Goal: Transaction & Acquisition: Purchase product/service

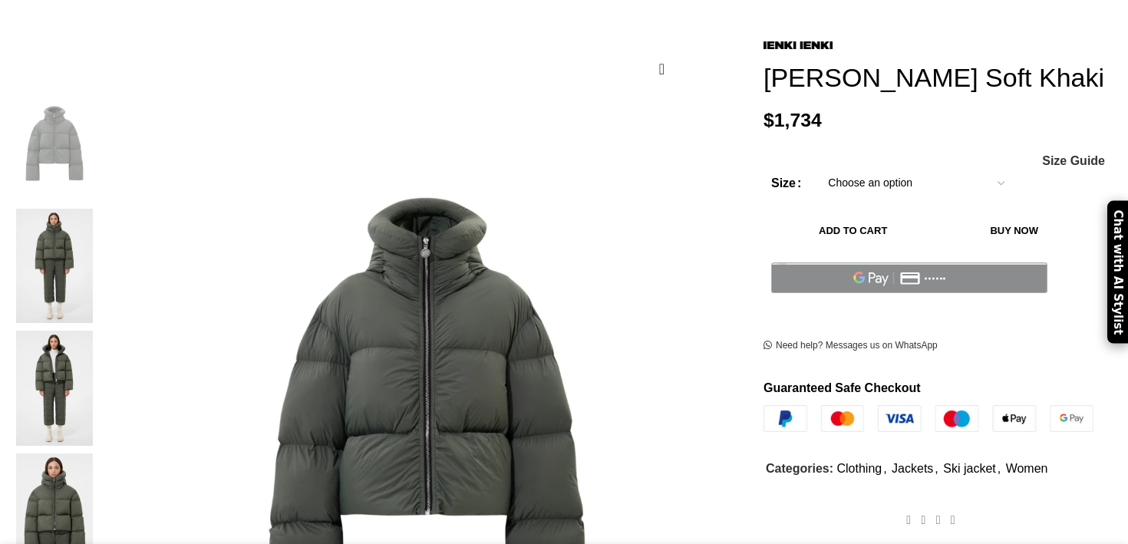
scroll to position [228, 0]
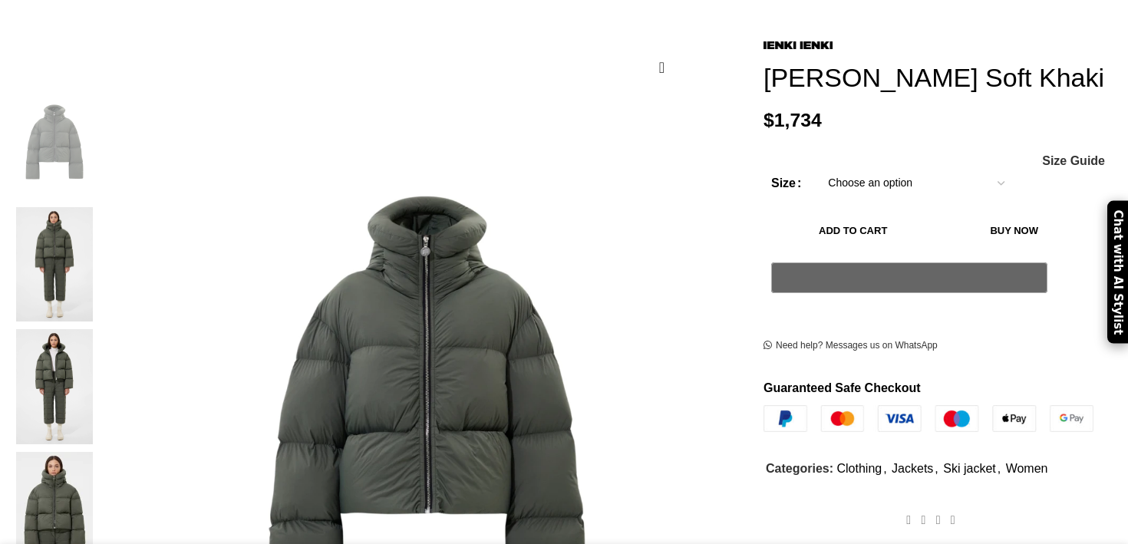
click at [101, 207] on img at bounding box center [55, 264] width 94 height 115
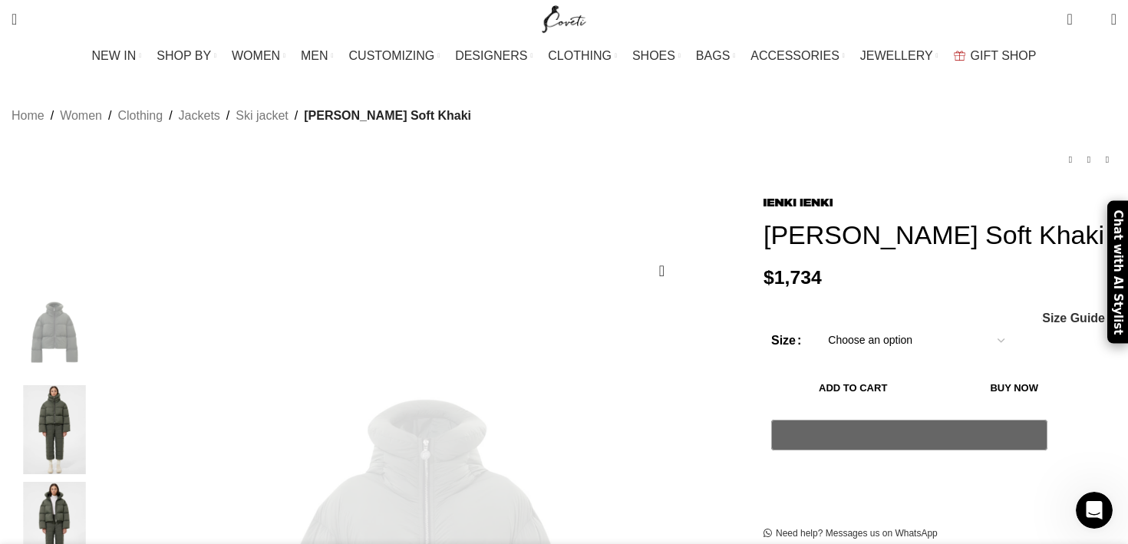
scroll to position [0, 0]
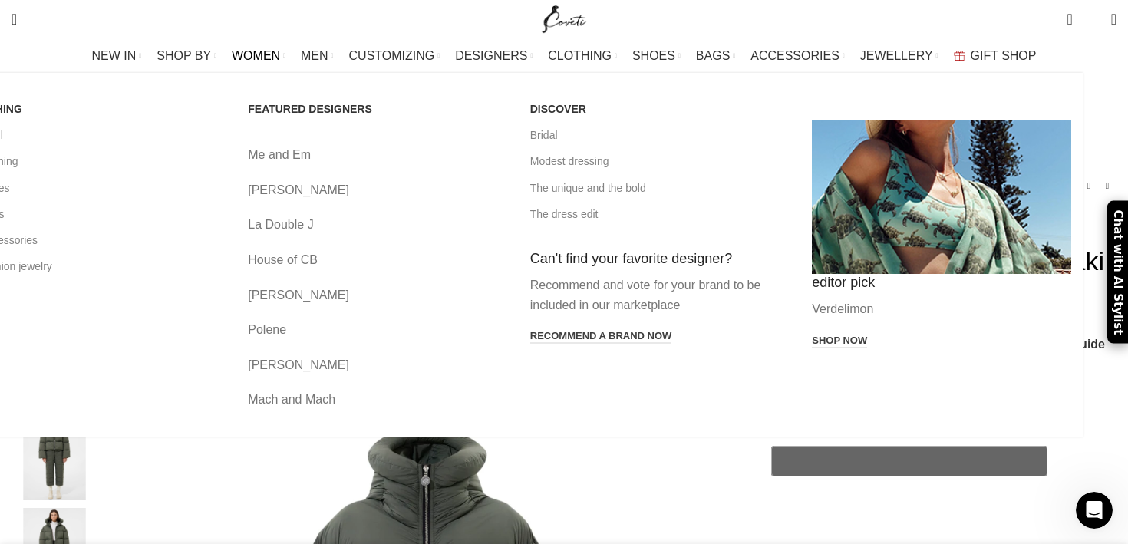
click at [280, 53] on span "WOMEN" at bounding box center [256, 55] width 48 height 15
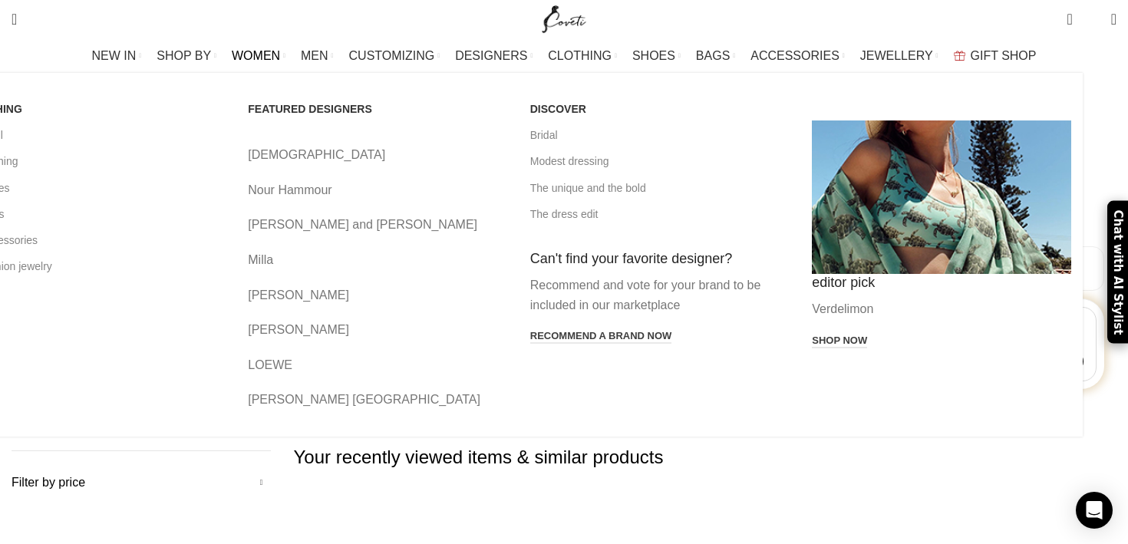
click at [280, 54] on span "WOMEN" at bounding box center [256, 55] width 48 height 15
